Goal: Participate in discussion: Engage in conversation with other users on a specific topic

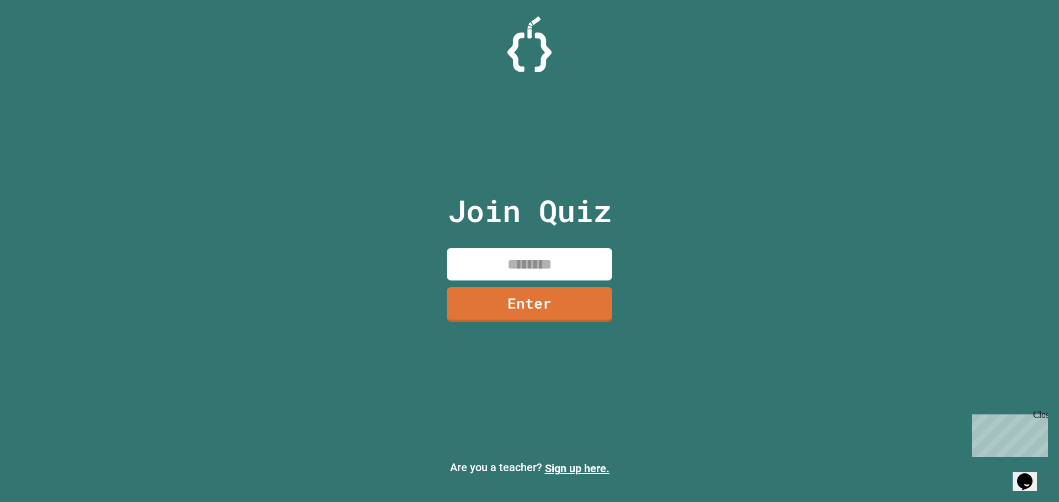
click at [497, 257] on input at bounding box center [529, 264] width 165 height 33
type input "********"
click at [537, 297] on link "Enter" at bounding box center [529, 304] width 165 height 35
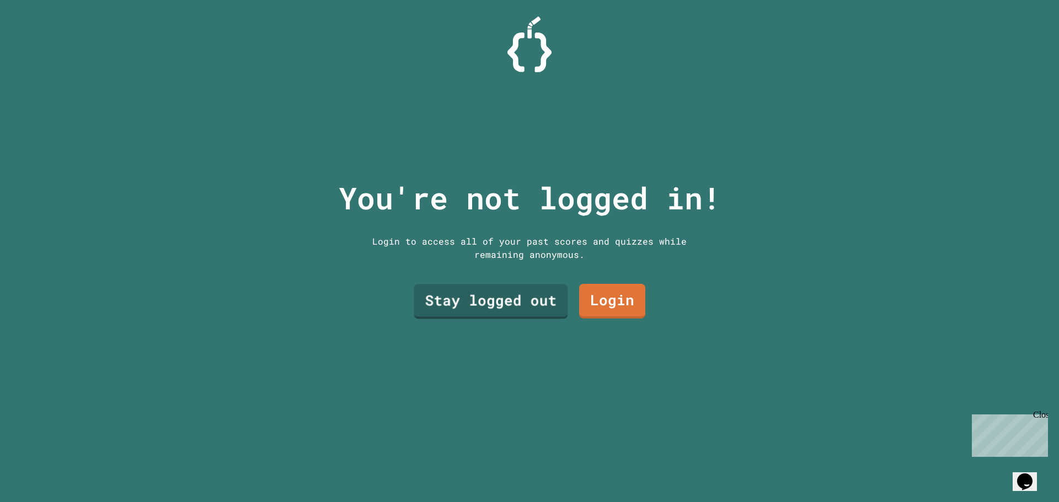
click at [557, 285] on link "Stay logged out" at bounding box center [491, 302] width 154 height 35
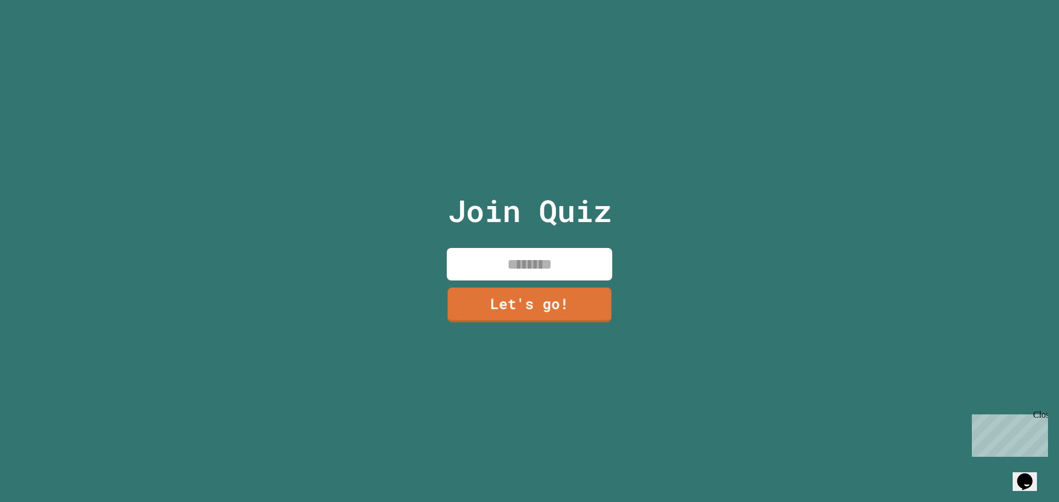
click at [535, 267] on input at bounding box center [529, 264] width 165 height 33
type input "******"
click at [509, 313] on link "Let's go!" at bounding box center [529, 303] width 160 height 36
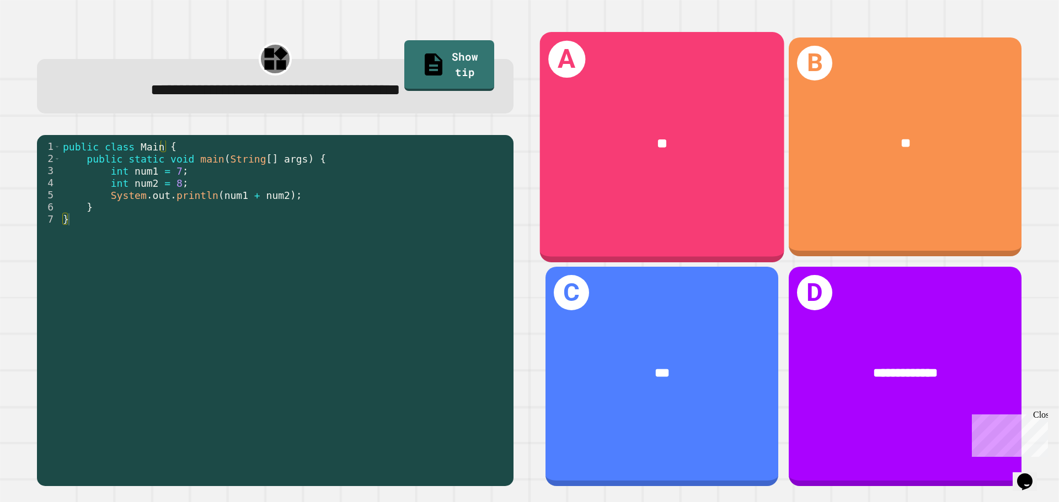
click at [694, 198] on div "A **" at bounding box center [662, 147] width 244 height 230
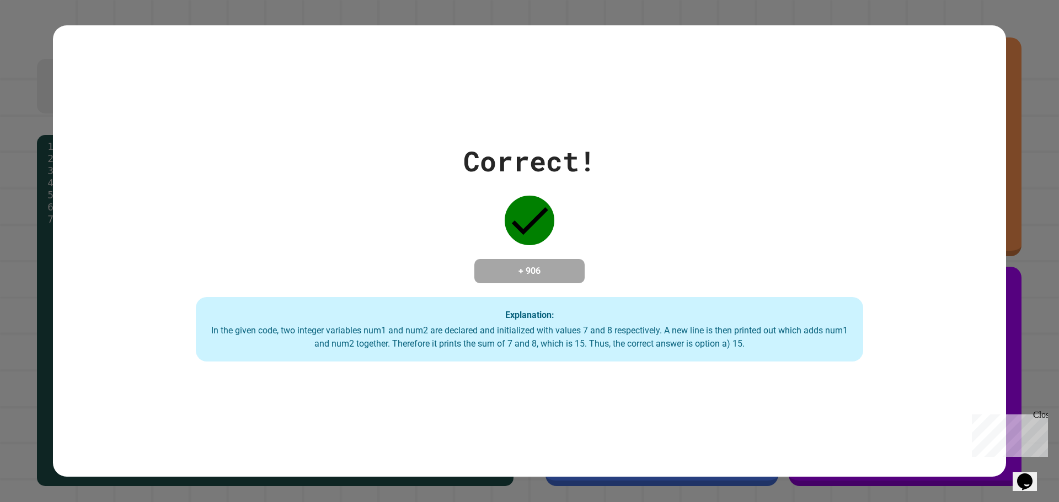
click at [1034, 415] on div "Close" at bounding box center [1040, 417] width 14 height 14
click at [760, 385] on div "Correct! + 906 Explanation: In the given code, two integer variables num1 and n…" at bounding box center [529, 251] width 953 height 452
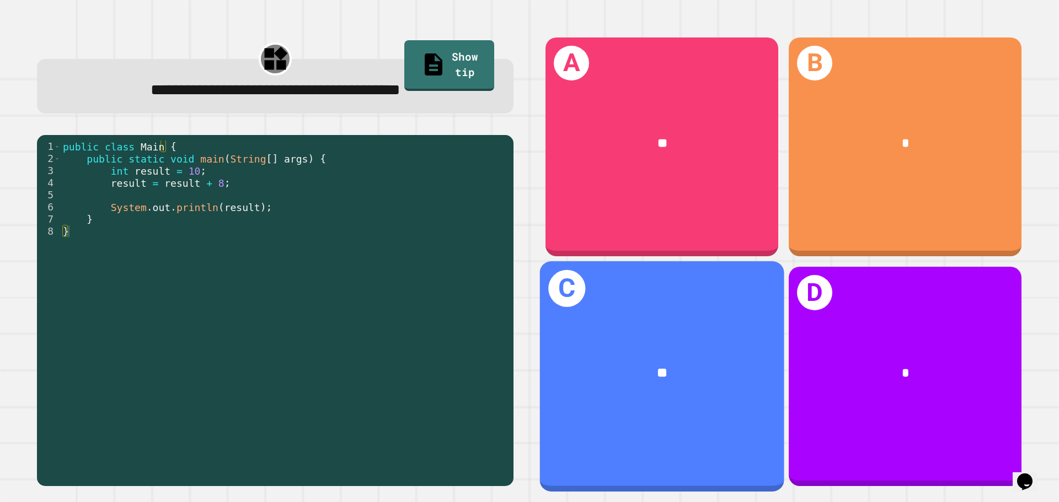
click at [709, 377] on div "**" at bounding box center [662, 374] width 244 height 74
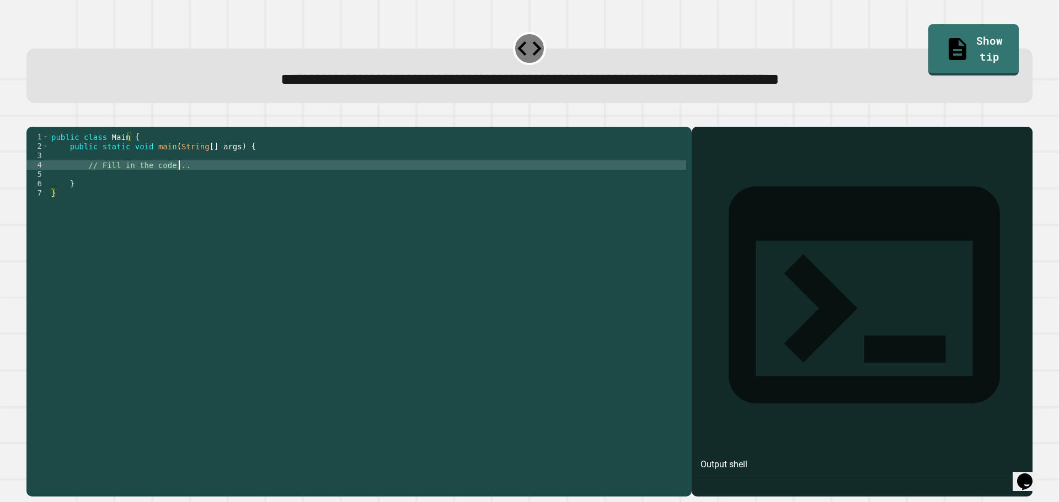
click at [209, 181] on div "public class Main { public static void main ( String [ ] args ) { // Fill in th…" at bounding box center [367, 300] width 637 height 337
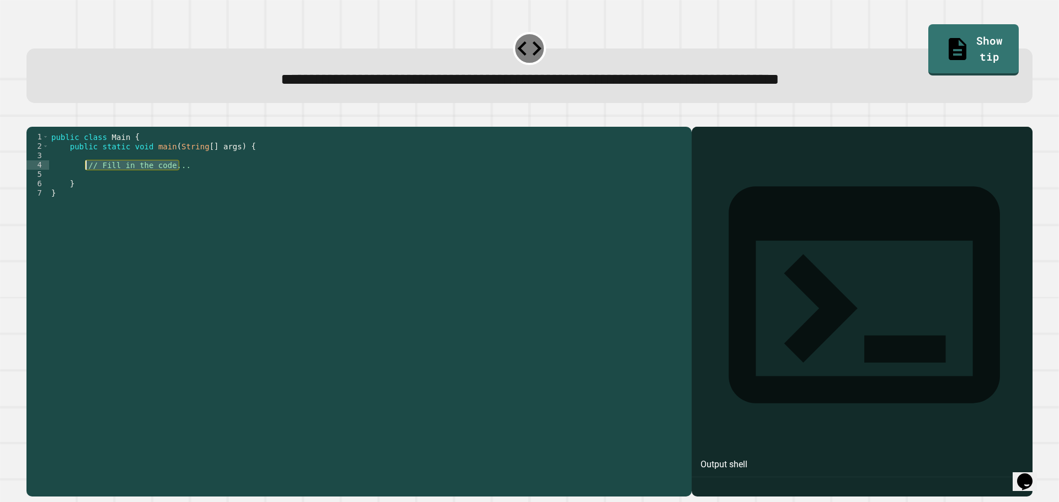
drag, startPoint x: 190, startPoint y: 185, endPoint x: 86, endPoint y: 181, distance: 103.7
click at [86, 181] on div "public class Main { public static void main ( String [ ] args ) { // Fill in th…" at bounding box center [367, 300] width 637 height 337
click at [934, 51] on link "Show tip" at bounding box center [973, 48] width 79 height 53
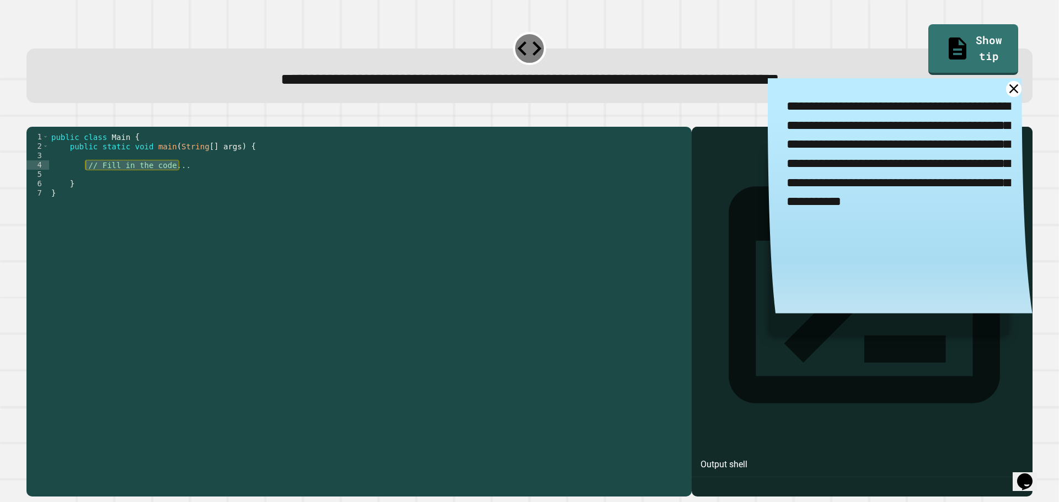
click at [555, 192] on div "public class Main { public static void main ( String [ ] args ) { // Fill in th…" at bounding box center [367, 300] width 637 height 337
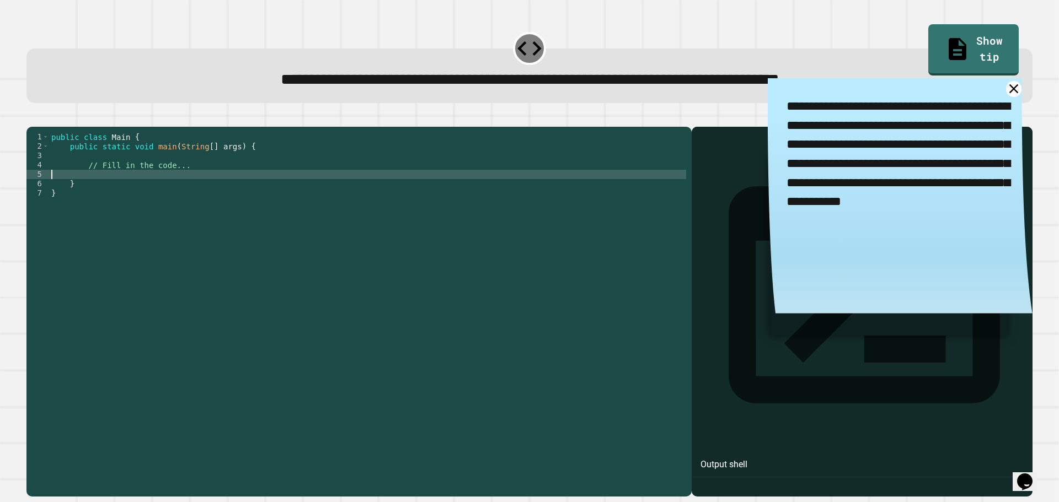
click at [195, 176] on div "public class Main { public static void main ( String [ ] args ) { // Fill in th…" at bounding box center [367, 300] width 637 height 337
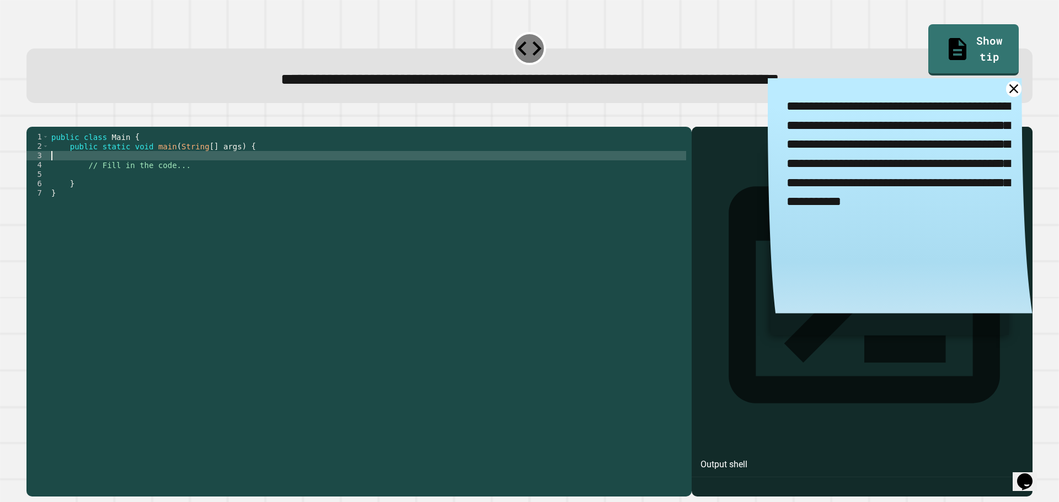
click at [221, 170] on div "public class Main { public static void main ( String [ ] args ) { // Fill in th…" at bounding box center [367, 300] width 637 height 337
click at [214, 181] on div "public class Main { public static void main ( String [ ] args ) { // Fill in th…" at bounding box center [367, 300] width 637 height 337
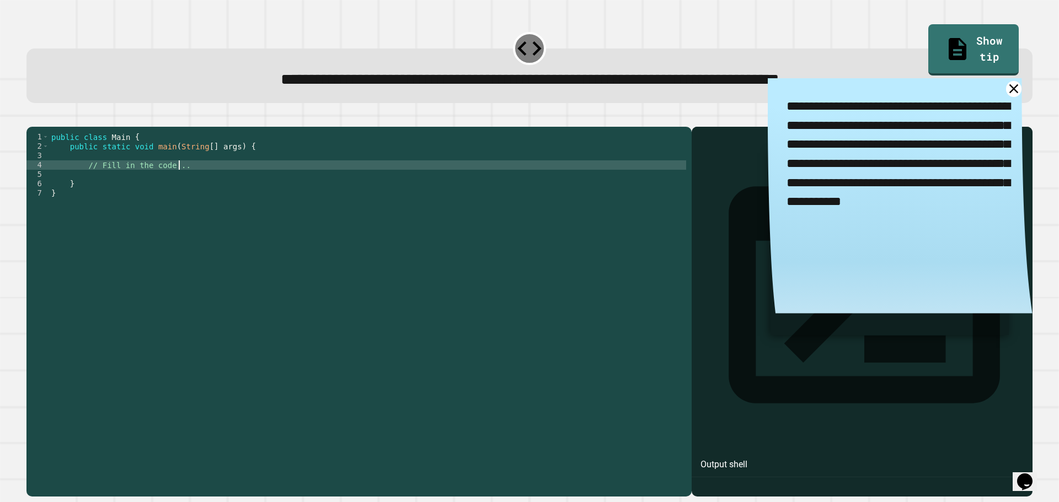
click at [1006, 88] on icon at bounding box center [1014, 89] width 16 height 16
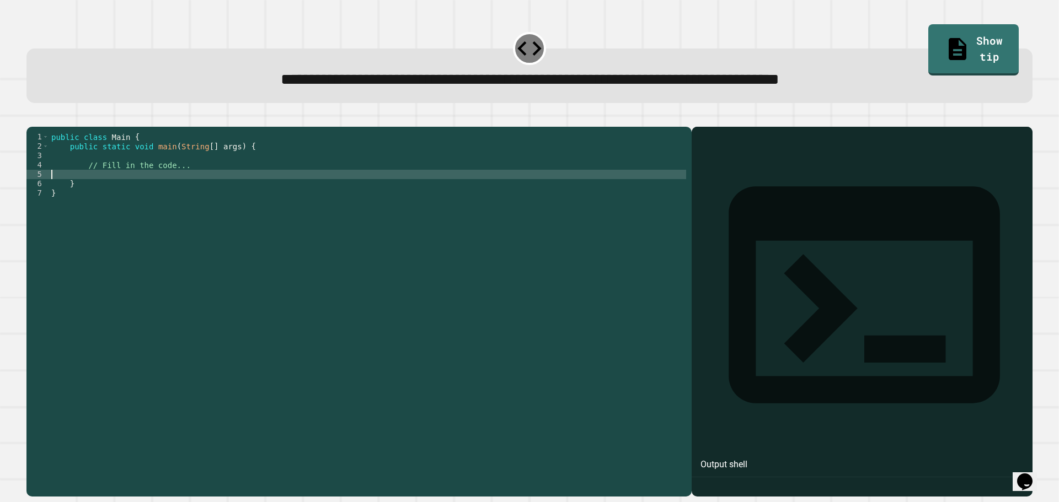
drag, startPoint x: 187, startPoint y: 186, endPoint x: 133, endPoint y: 190, distance: 53.6
click at [133, 190] on div "public class Main { public static void main ( String [ ] args ) { // Fill in th…" at bounding box center [367, 300] width 637 height 337
drag, startPoint x: 232, startPoint y: 180, endPoint x: 226, endPoint y: 181, distance: 6.7
click at [230, 180] on div "public class Main { public static void main ( String [ ] args ) { // Fill in th…" at bounding box center [367, 300] width 637 height 337
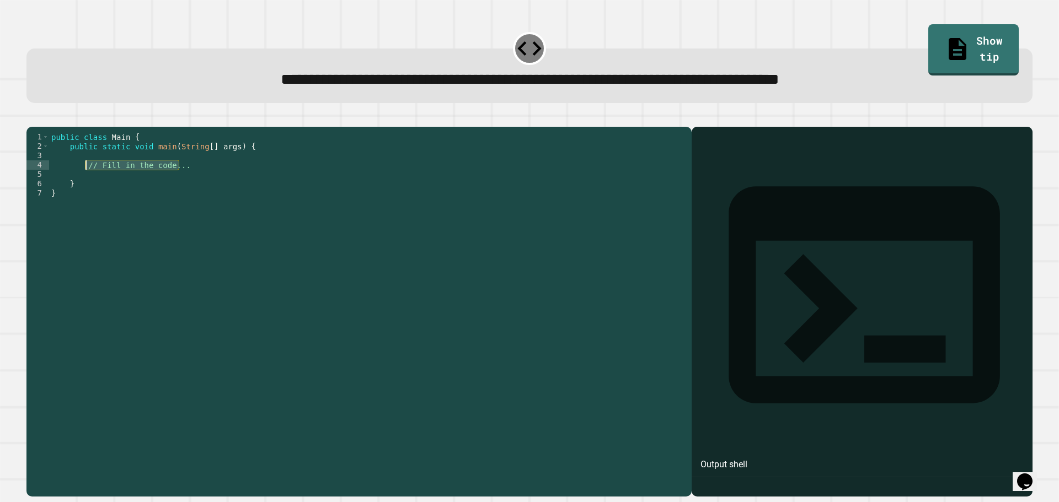
drag, startPoint x: 201, startPoint y: 184, endPoint x: 84, endPoint y: 184, distance: 116.3
click at [84, 184] on div "public class Main { public static void main ( String [ ] args ) { // Fill in th…" at bounding box center [367, 300] width 637 height 337
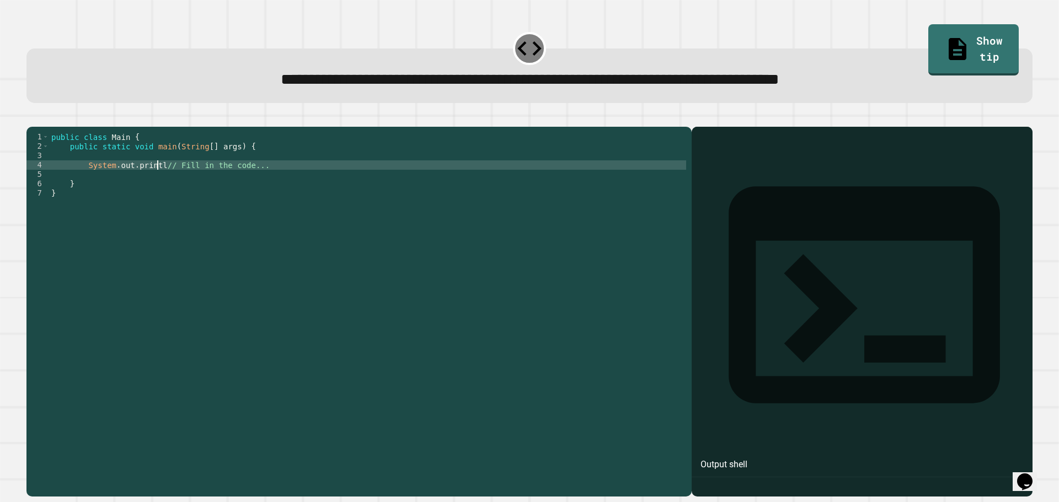
scroll to position [0, 8]
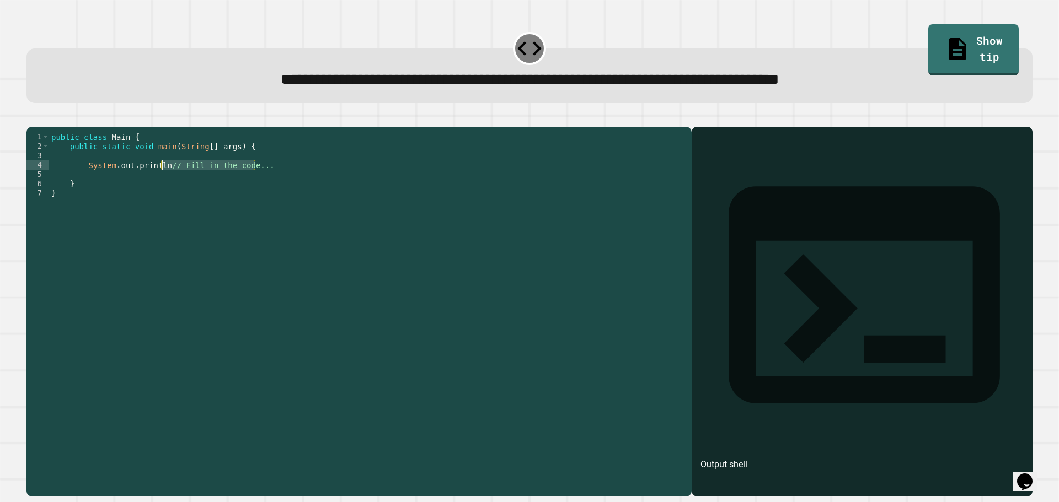
drag, startPoint x: 257, startPoint y: 180, endPoint x: 161, endPoint y: 182, distance: 96.5
click at [161, 182] on div "public class Main { public static void main ( String [ ] args ) { System . out …" at bounding box center [367, 300] width 637 height 337
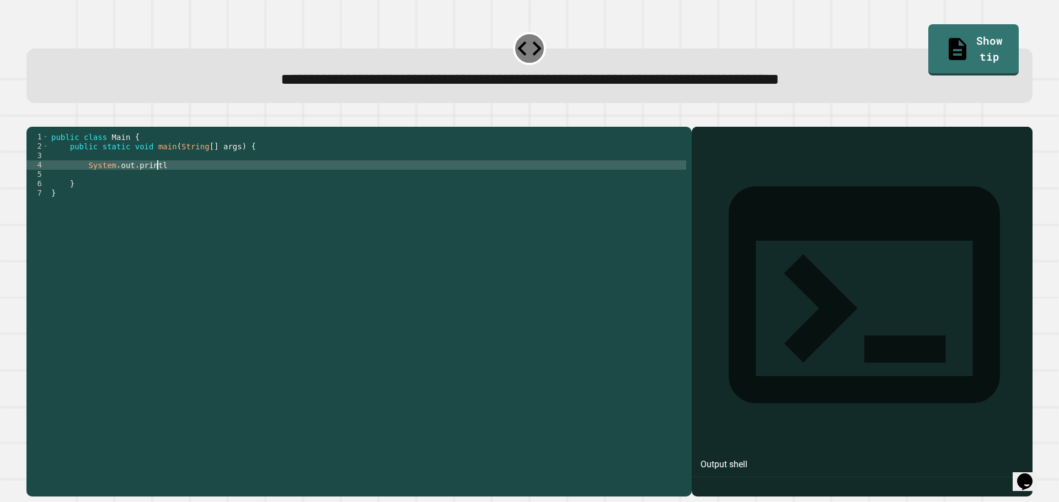
scroll to position [0, 7]
click at [959, 42] on link "Show tip" at bounding box center [973, 48] width 87 height 53
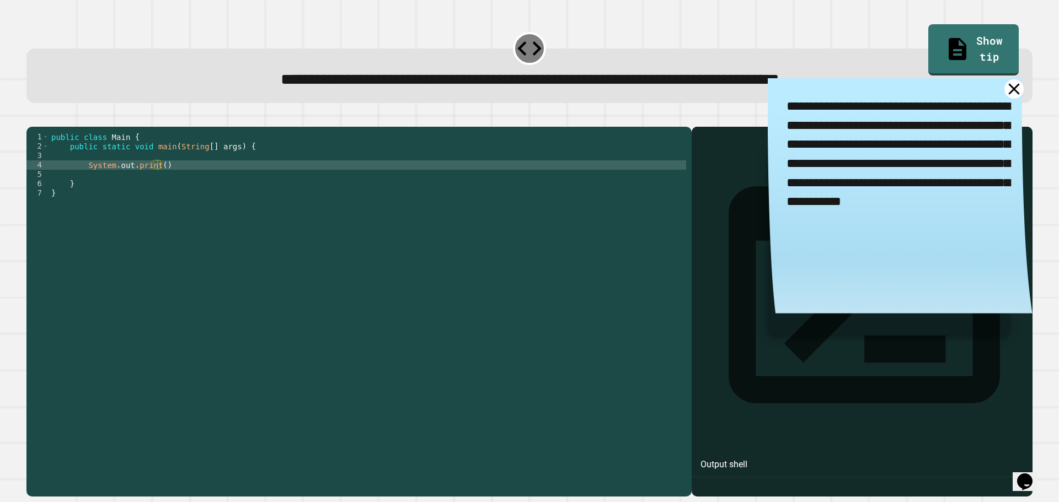
click at [1004, 94] on icon at bounding box center [1013, 88] width 19 height 19
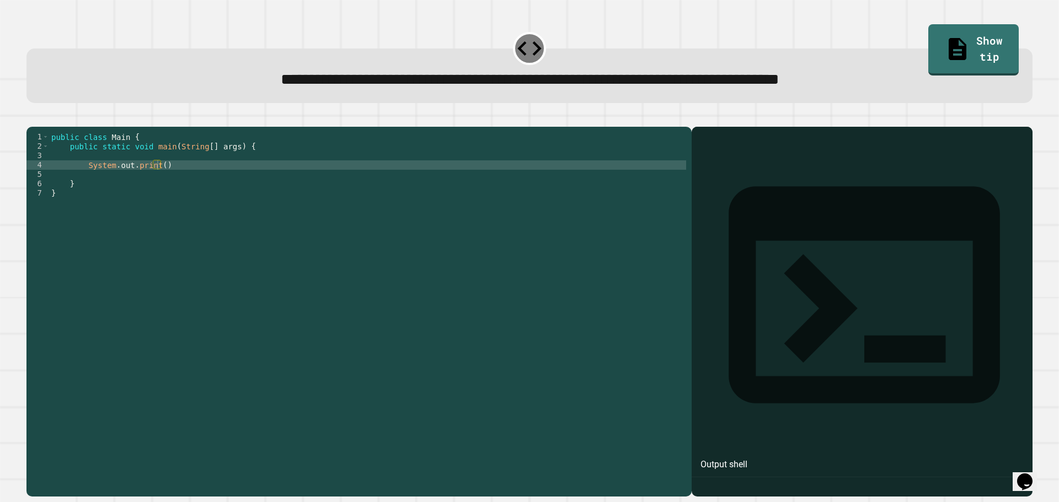
click at [159, 181] on div "public class Main { public static void main ( String [ ] args ) { System . out …" at bounding box center [367, 300] width 637 height 337
type textarea "**********"
click at [32, 118] on icon "button" at bounding box center [32, 118] width 0 height 0
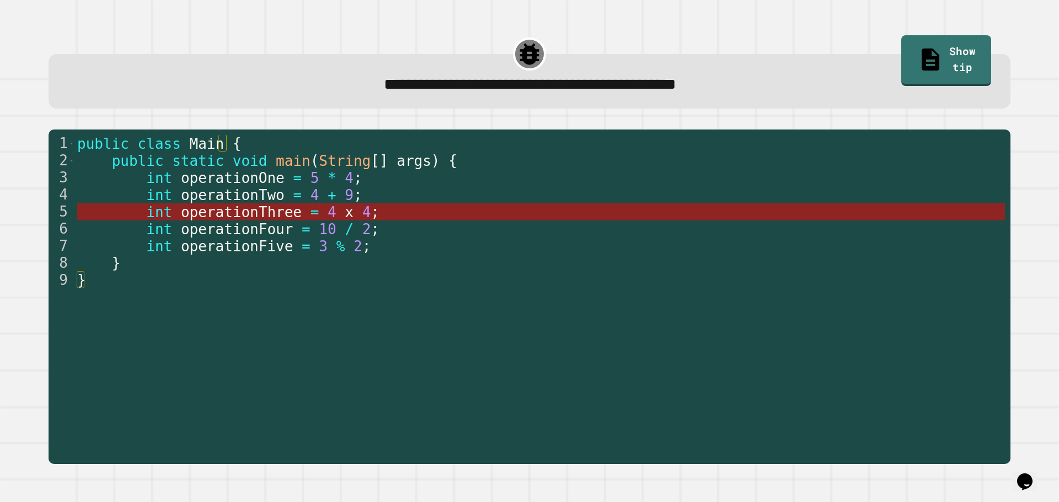
click at [216, 217] on span "operationThree" at bounding box center [240, 212] width 121 height 17
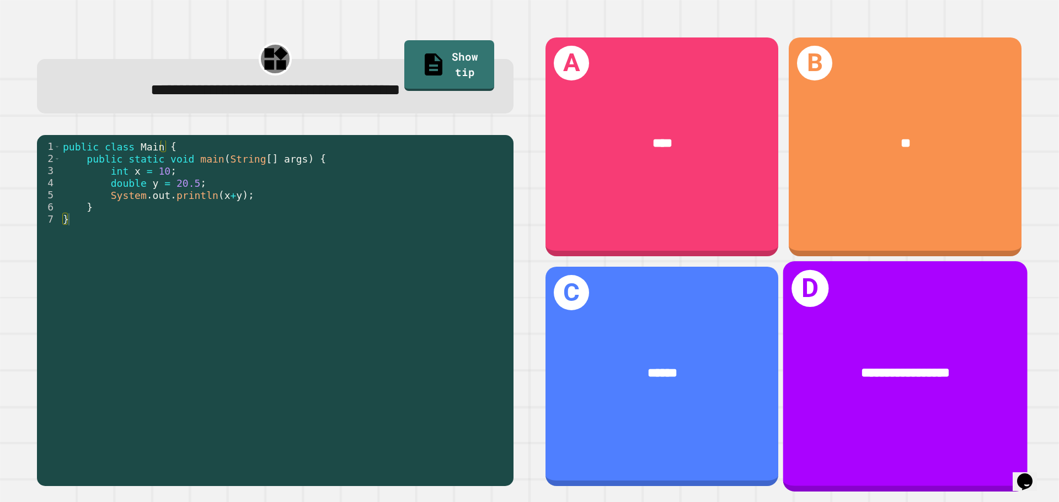
click at [861, 366] on span "**********" at bounding box center [905, 372] width 89 height 13
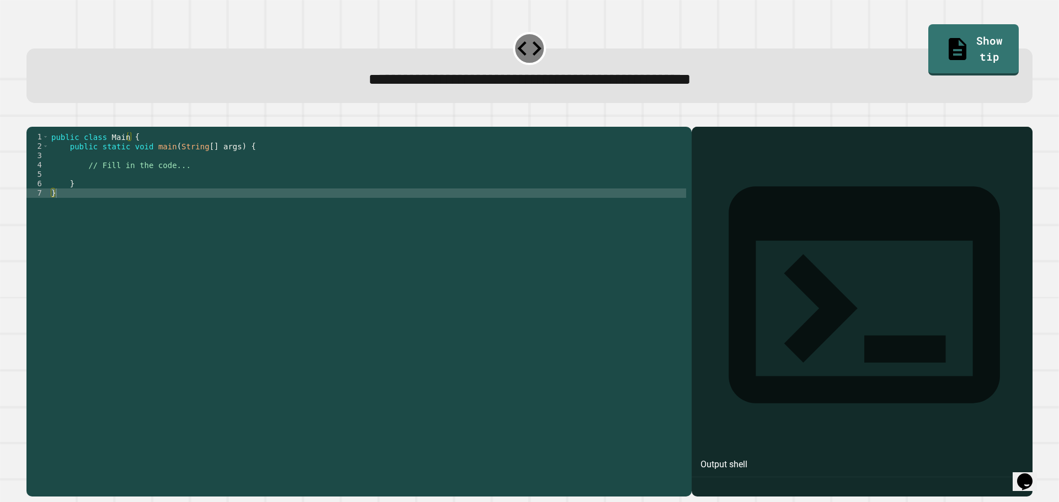
click at [204, 197] on div "public class Main { public static void main ( String [ ] args ) { // Fill in th…" at bounding box center [367, 300] width 637 height 337
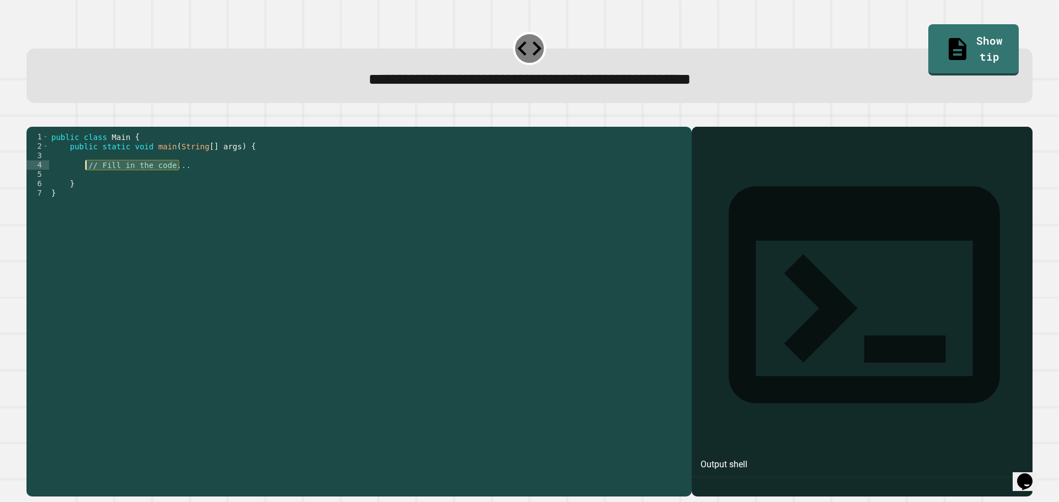
drag, startPoint x: 205, startPoint y: 177, endPoint x: 84, endPoint y: 178, distance: 121.3
click at [84, 178] on div "public class Main { public static void main ( String [ ] args ) { // Fill in th…" at bounding box center [367, 300] width 637 height 337
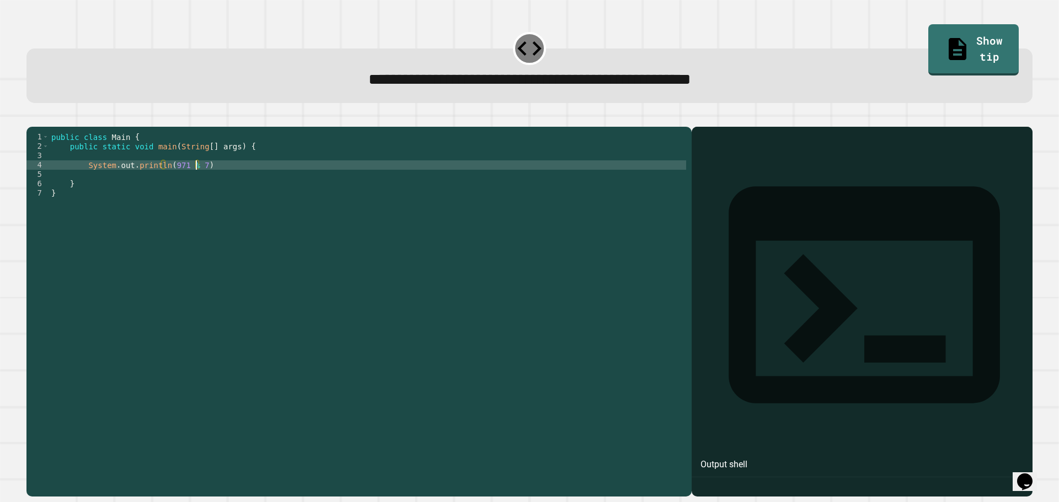
click at [32, 118] on button "button" at bounding box center [32, 118] width 0 height 0
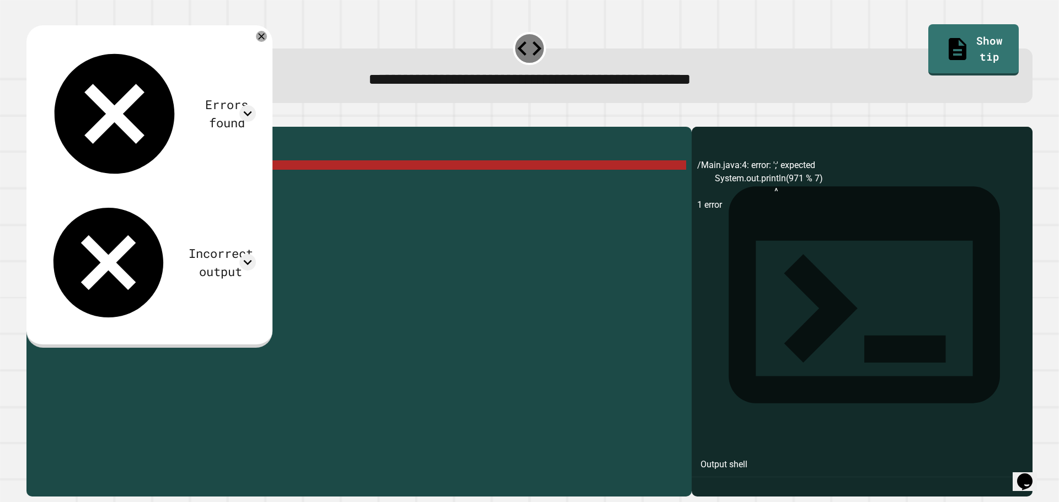
click at [168, 183] on div "public class Main { public static void main ( String [ ] args ) { System . out …" at bounding box center [367, 300] width 637 height 337
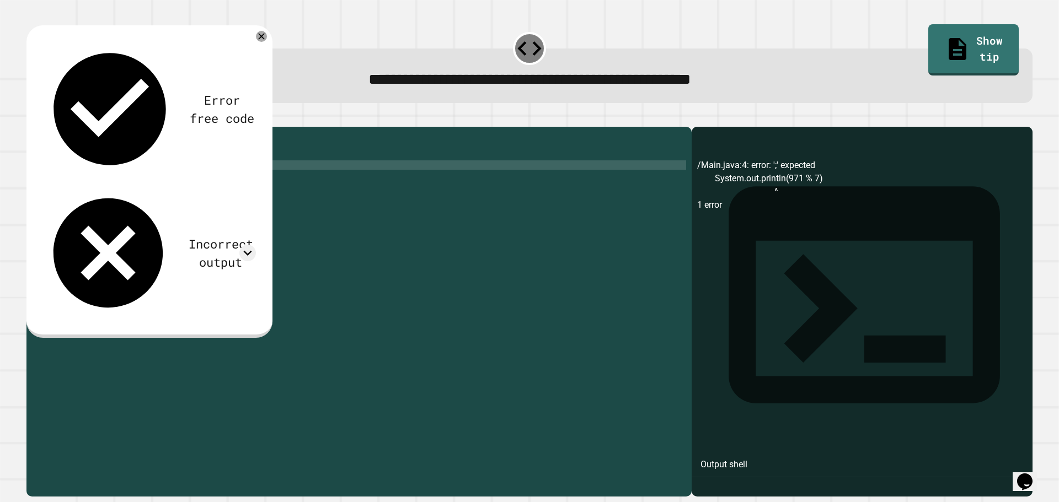
scroll to position [0, 8]
click at [200, 181] on div "public class Main { public static void main ( String [ ] args ) { System . out …" at bounding box center [367, 300] width 637 height 337
click at [42, 128] on icon "button" at bounding box center [39, 125] width 6 height 8
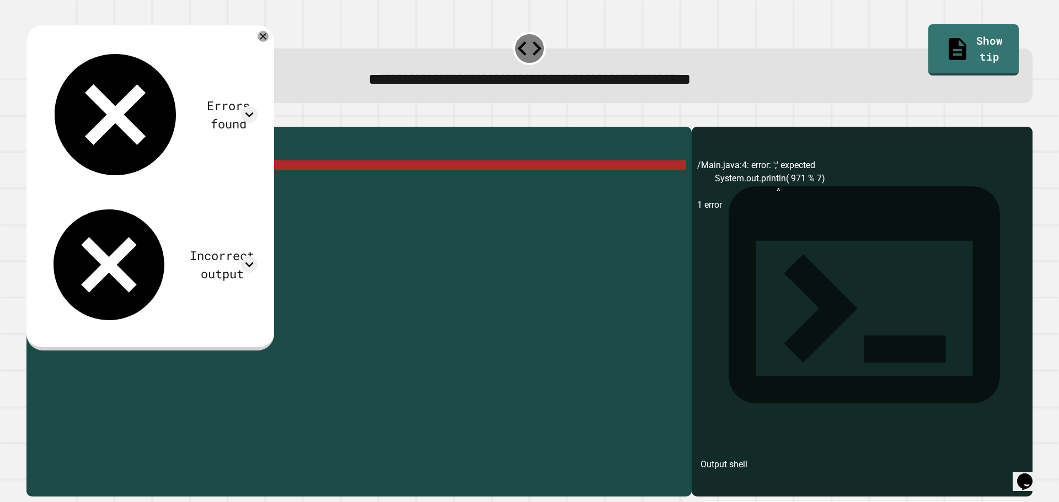
click at [170, 182] on div "public class Main { public static void main ( String [ ] args ) { System . out …" at bounding box center [367, 300] width 637 height 337
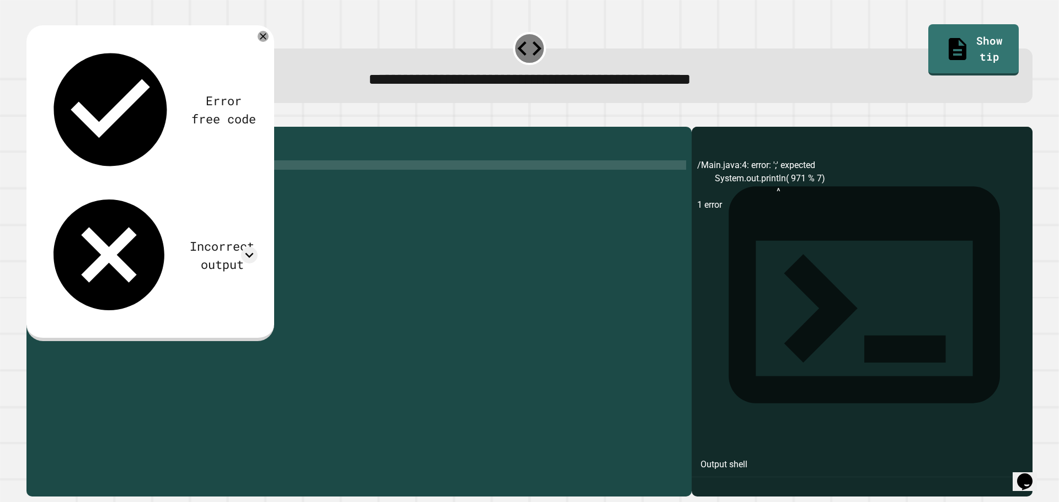
scroll to position [0, 10]
click at [199, 182] on div "public class Main { public static void main ( String [ ] args ) { System . out …" at bounding box center [367, 300] width 637 height 337
type textarea "**********"
click at [55, 127] on div at bounding box center [529, 120] width 1006 height 13
click at [32, 118] on icon "button" at bounding box center [32, 118] width 0 height 0
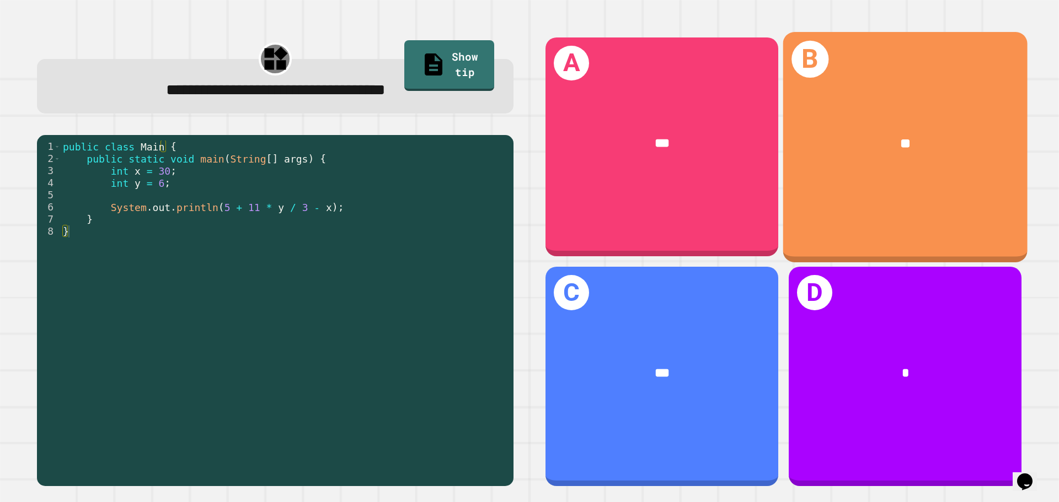
click at [919, 116] on div "**" at bounding box center [905, 144] width 244 height 74
